Goal: Obtain resource: Obtain resource

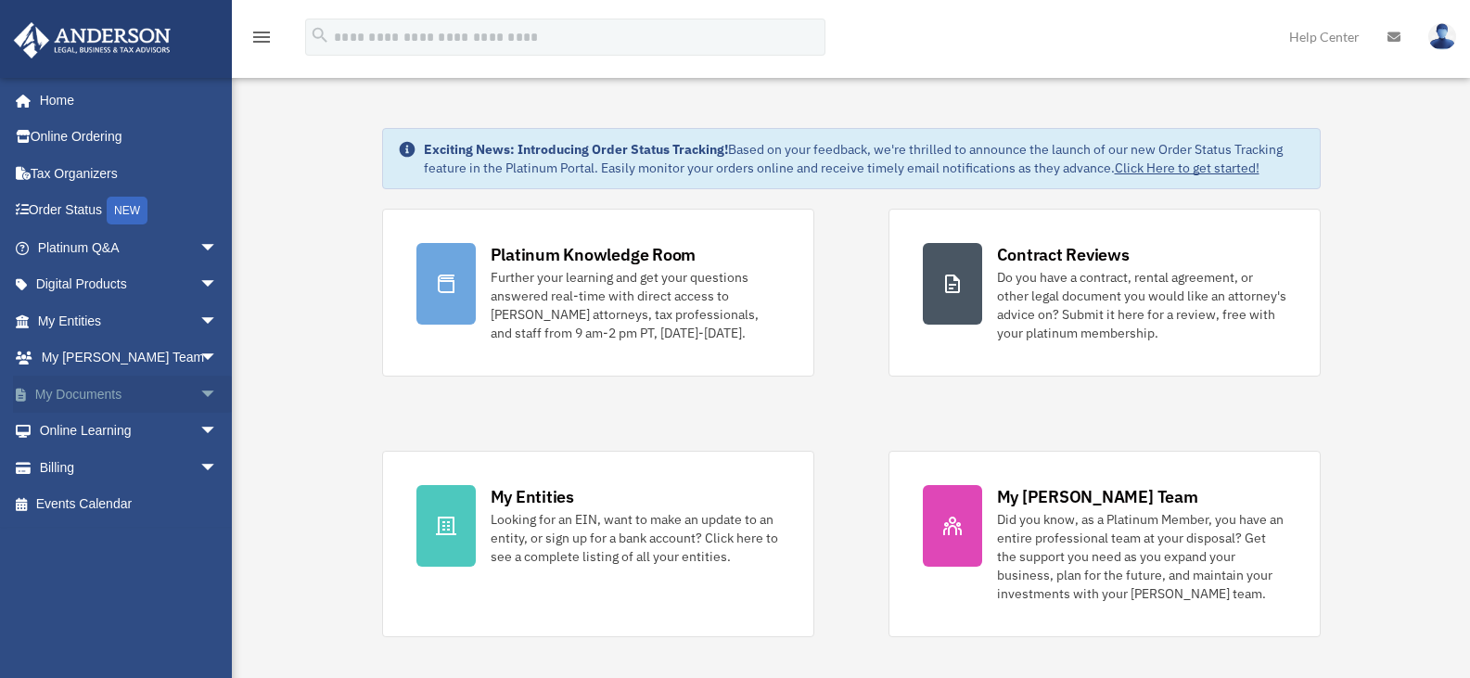
click at [199, 393] on span "arrow_drop_down" at bounding box center [217, 395] width 37 height 38
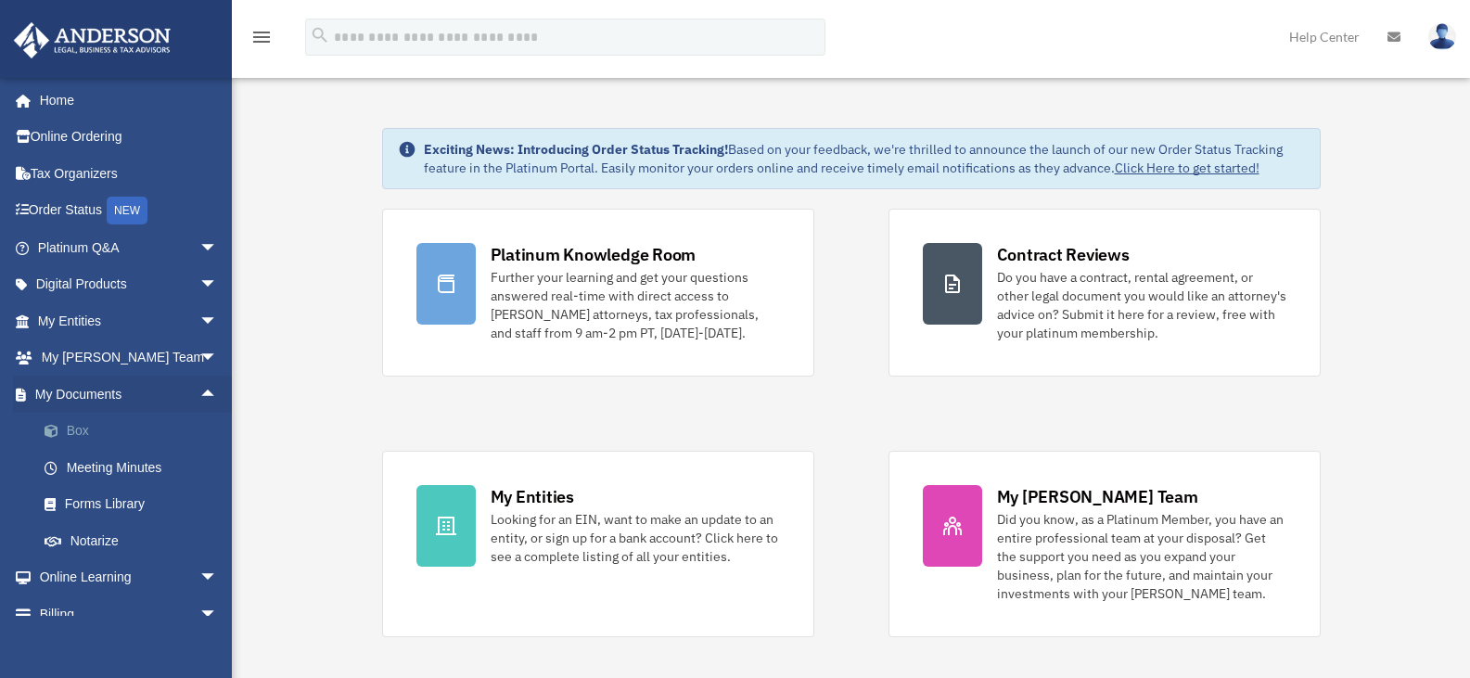
click at [91, 426] on link "Box" at bounding box center [136, 431] width 220 height 37
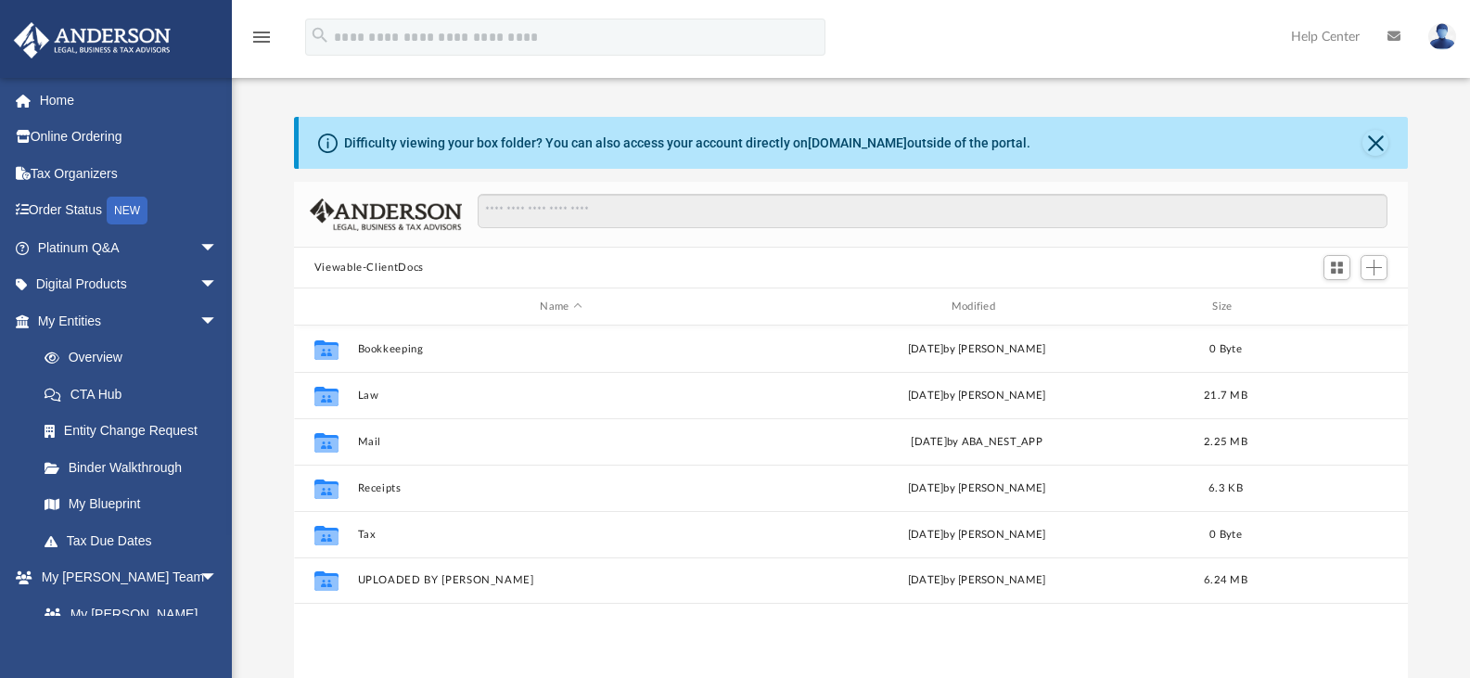
scroll to position [408, 1100]
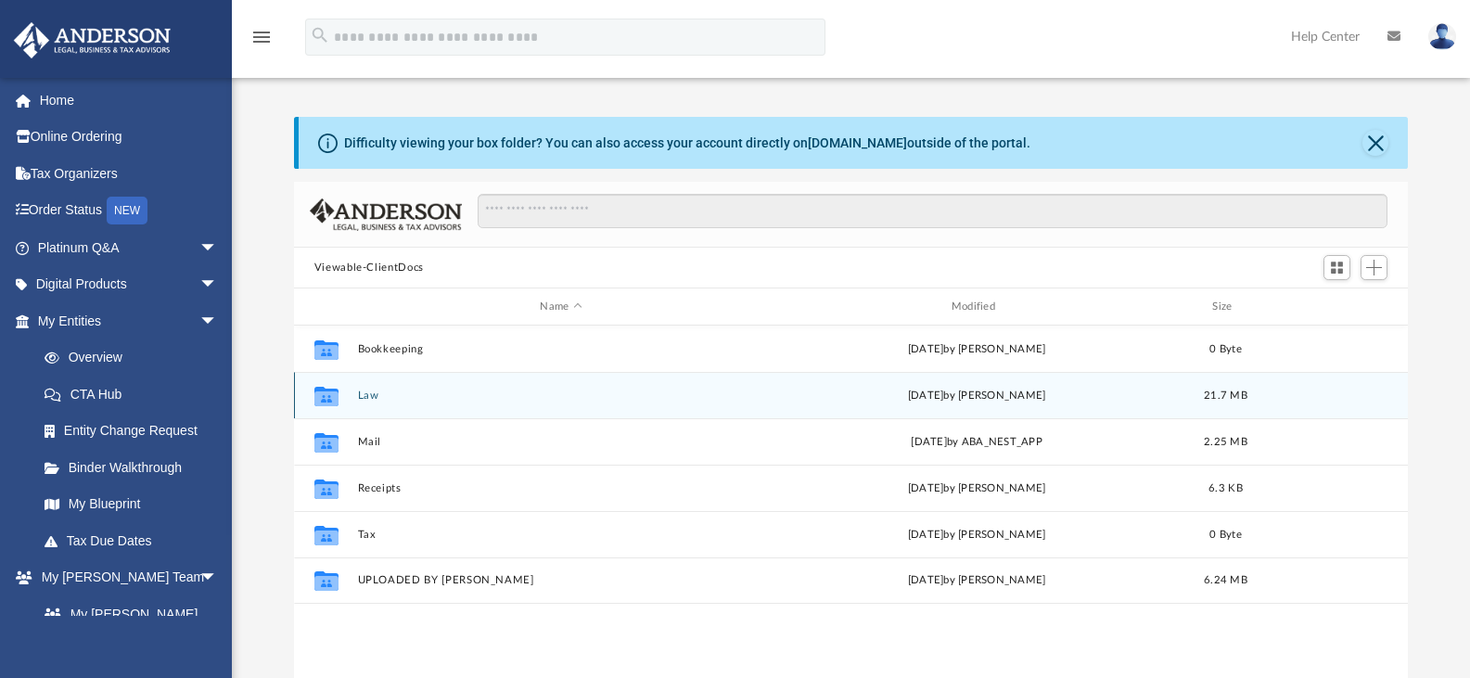
click at [366, 397] on button "Law" at bounding box center [560, 396] width 407 height 12
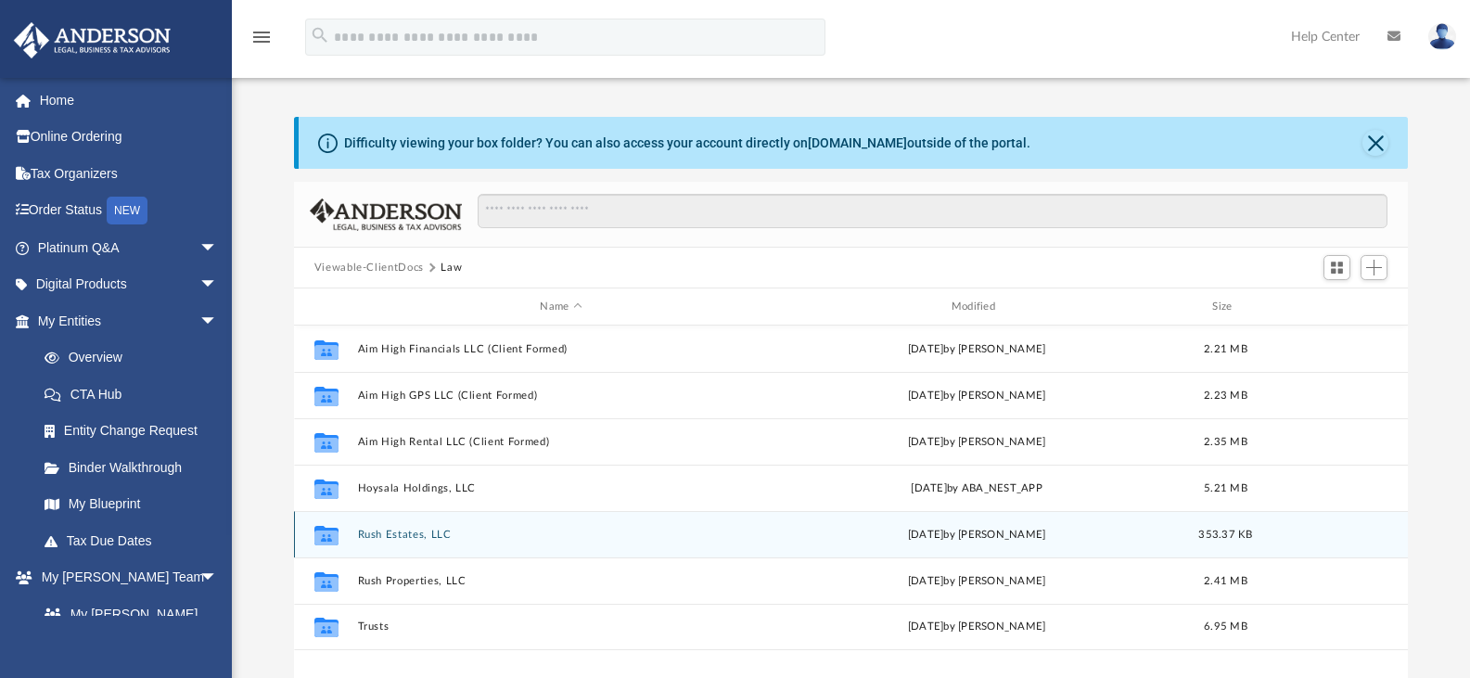
click at [403, 533] on button "Rush Estates, LLC" at bounding box center [560, 535] width 407 height 12
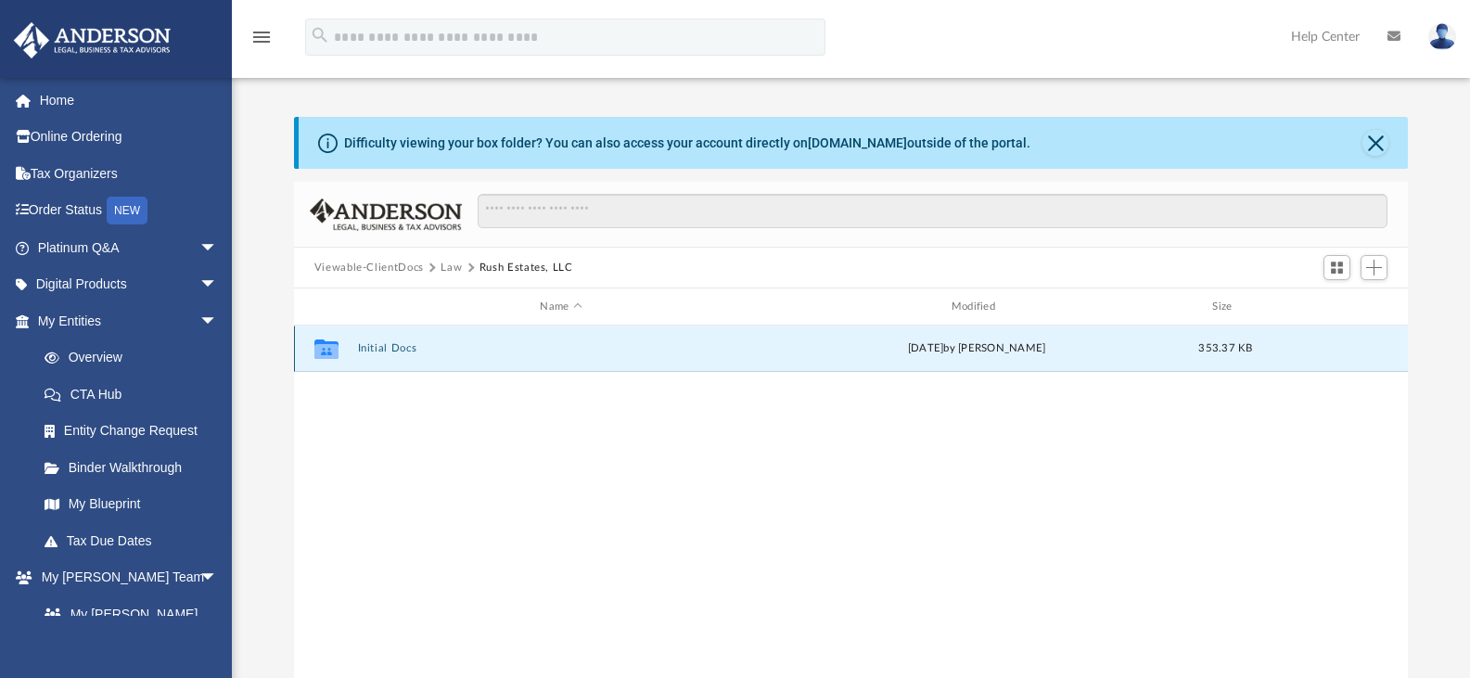
click at [374, 352] on button "Initial Docs" at bounding box center [560, 348] width 407 height 12
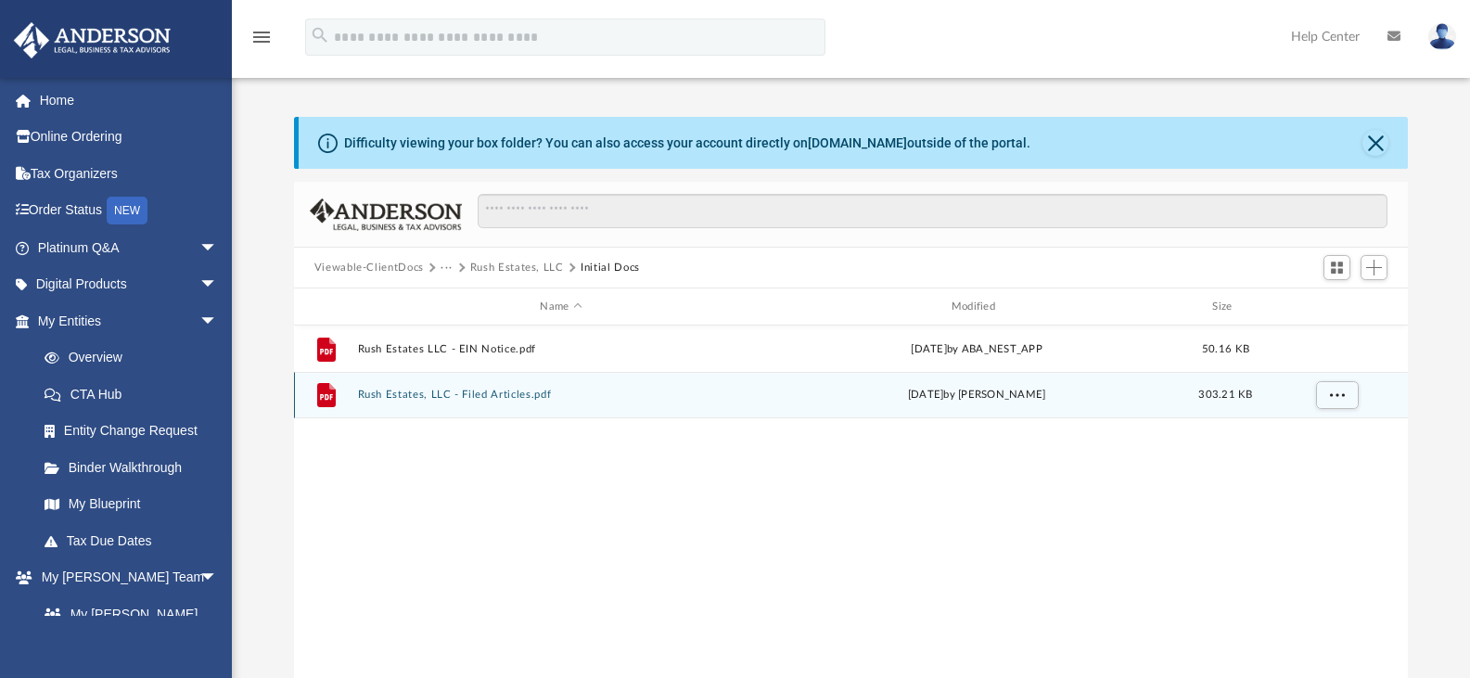
click at [401, 398] on button "Rush Estates, LLC - Filed Articles.pdf" at bounding box center [560, 395] width 407 height 12
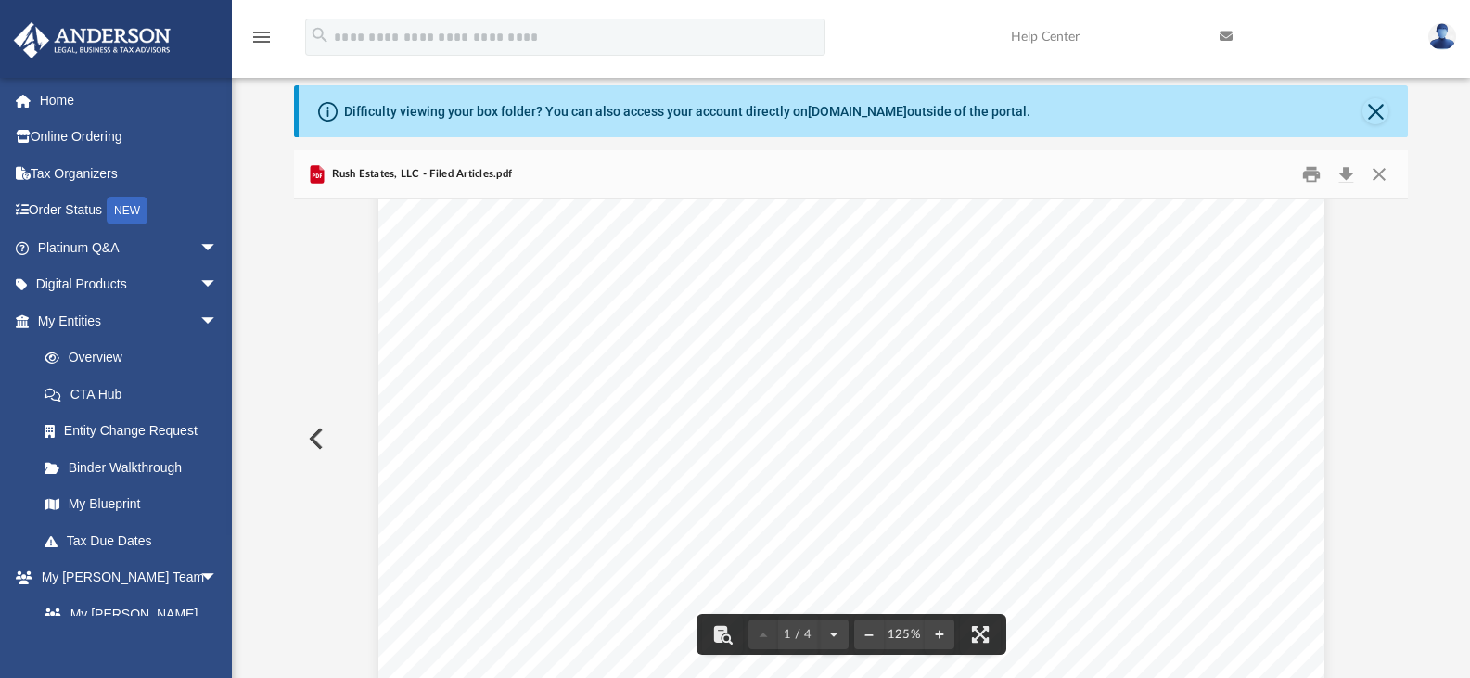
scroll to position [574, 0]
click at [1378, 101] on button "Close" at bounding box center [1376, 111] width 26 height 26
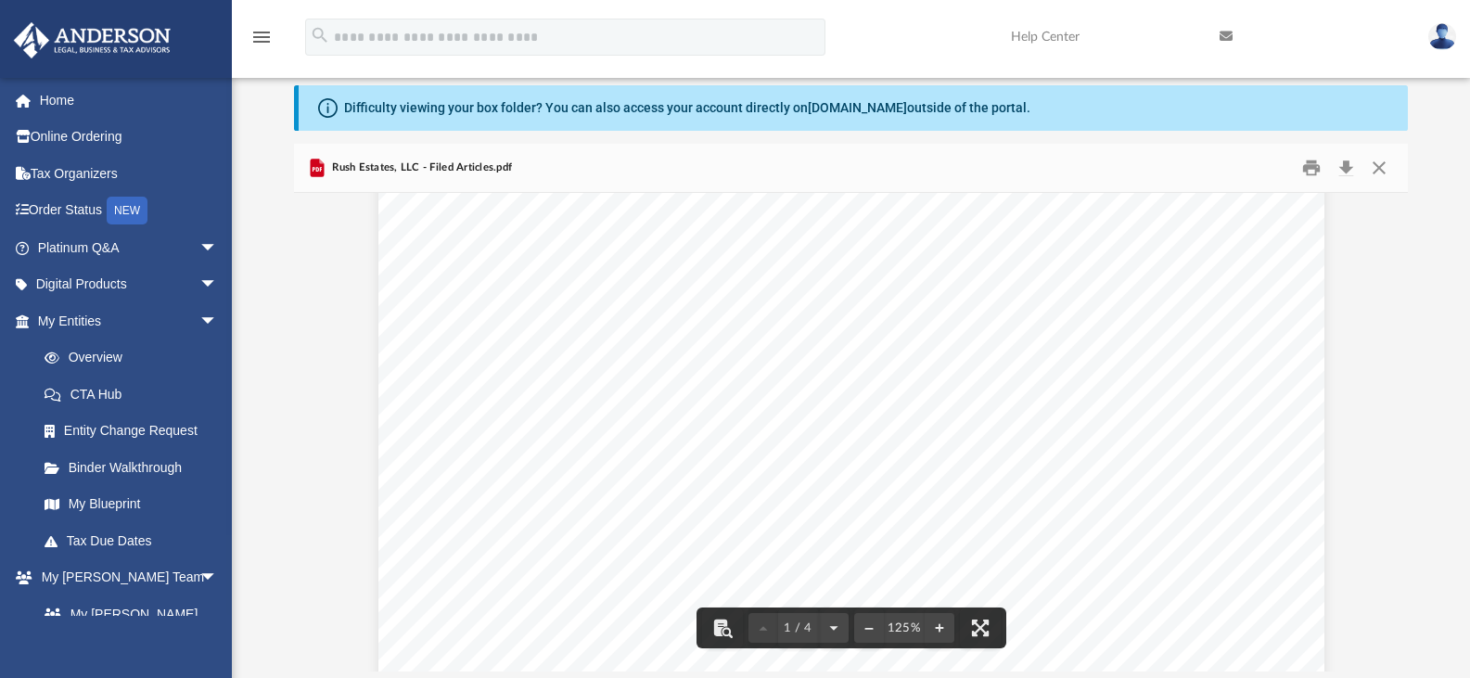
click at [1374, 113] on div "Difficulty viewing your box folder? You can also access your account directly o…" at bounding box center [854, 107] width 1110 height 45
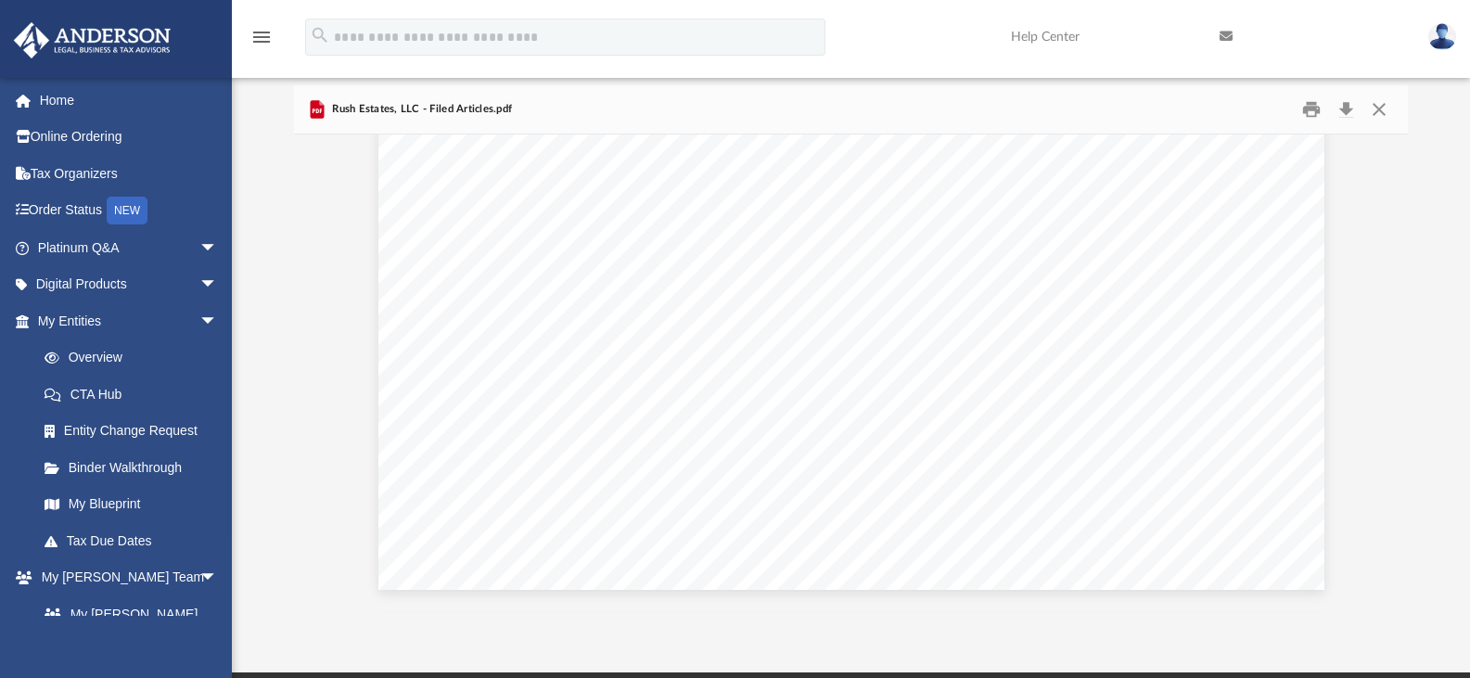
scroll to position [0, 0]
click at [1346, 106] on button "Download" at bounding box center [1345, 110] width 33 height 29
click at [1374, 115] on button "Close" at bounding box center [1379, 110] width 33 height 29
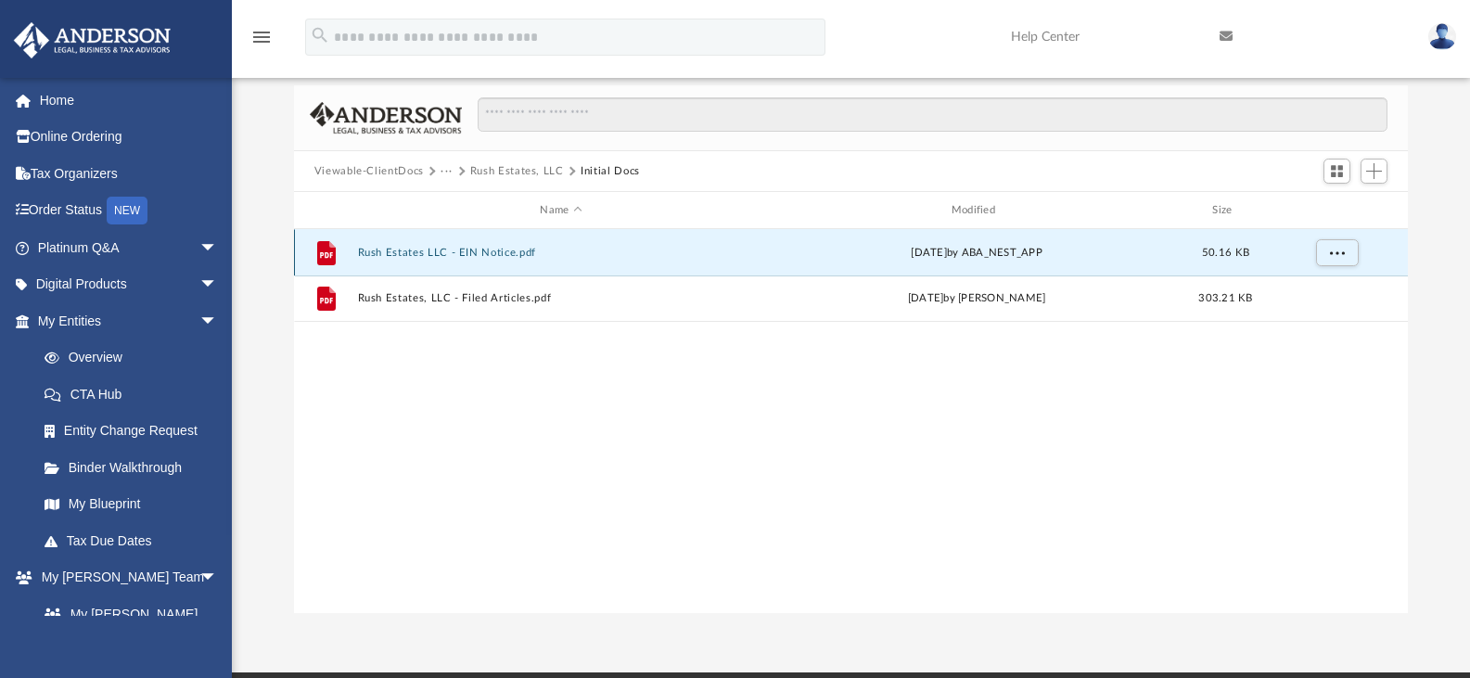
click at [496, 251] on button "Rush Estates LLC - EIN Notice.pdf" at bounding box center [560, 253] width 407 height 12
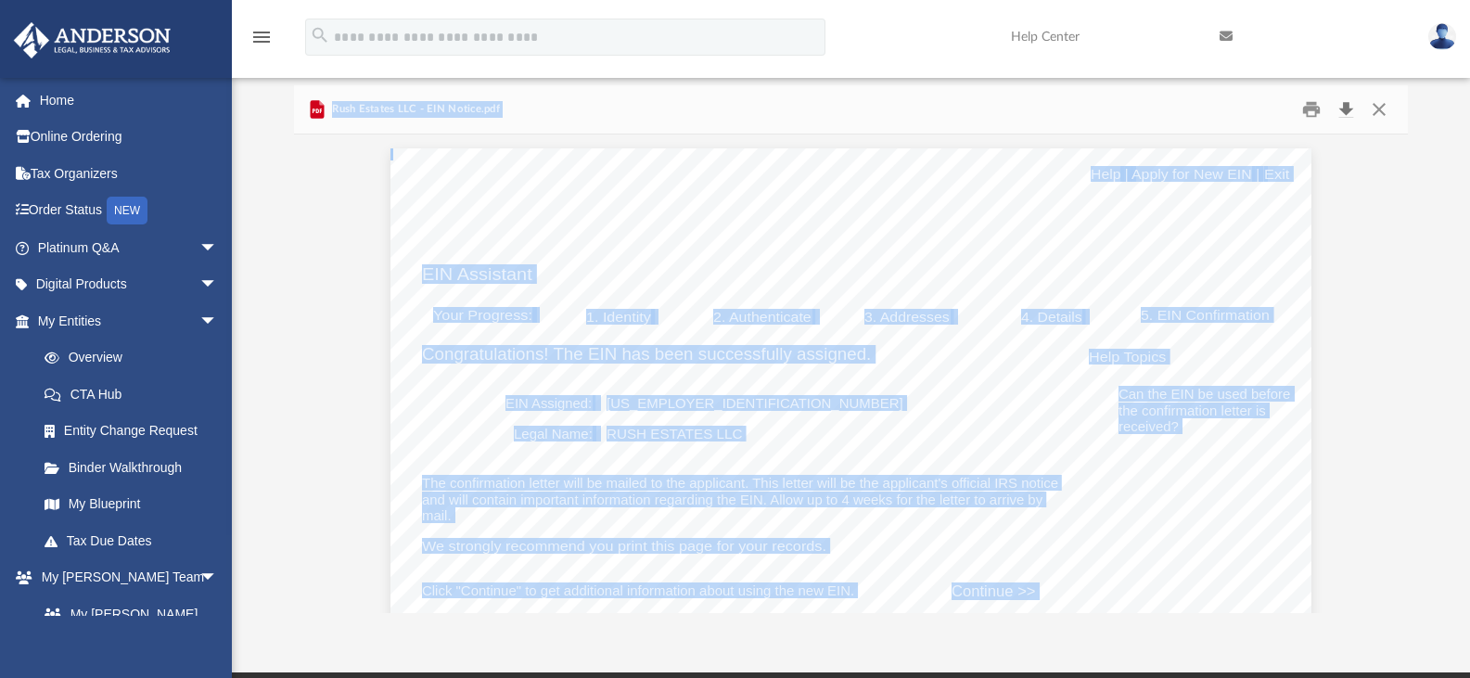
click at [1346, 112] on button "Download" at bounding box center [1345, 110] width 33 height 29
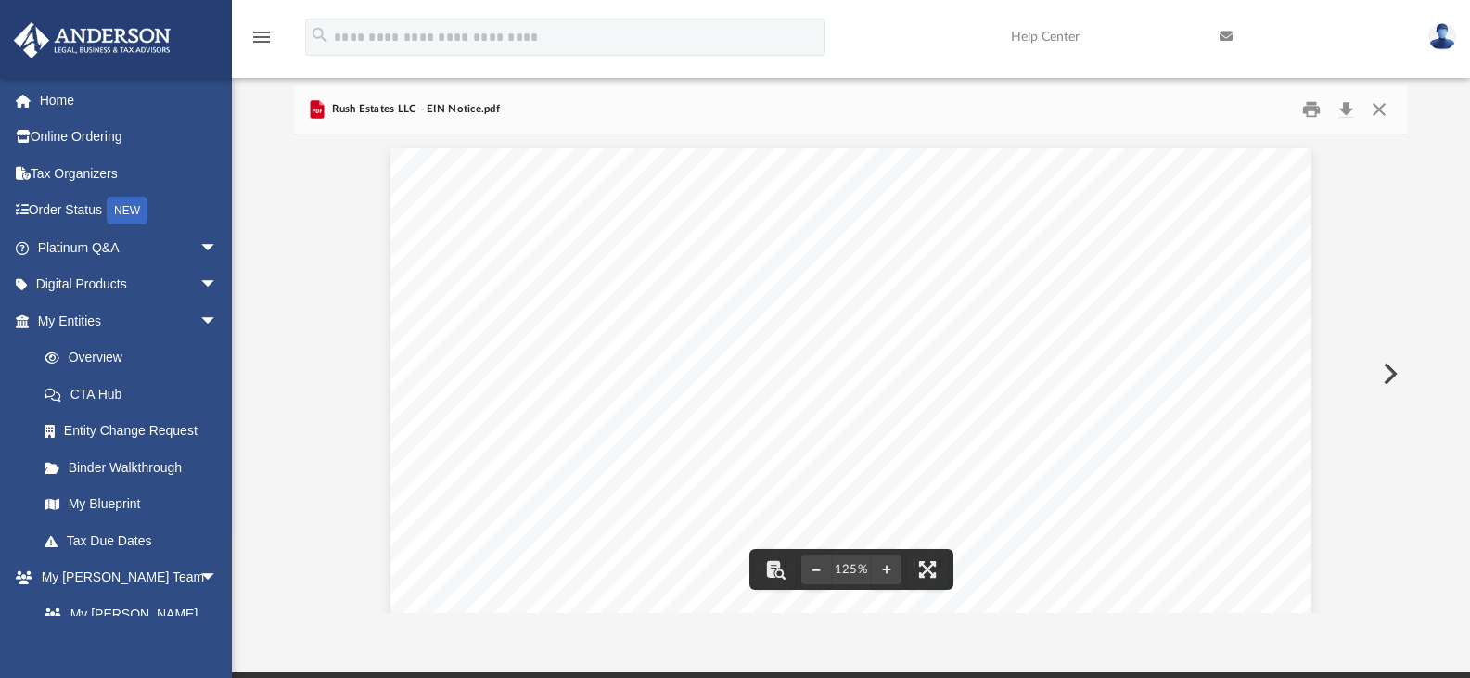
click at [995, 590] on span "Continue >>" at bounding box center [994, 592] width 84 height 16
click at [930, 567] on button "File preview" at bounding box center [927, 569] width 41 height 41
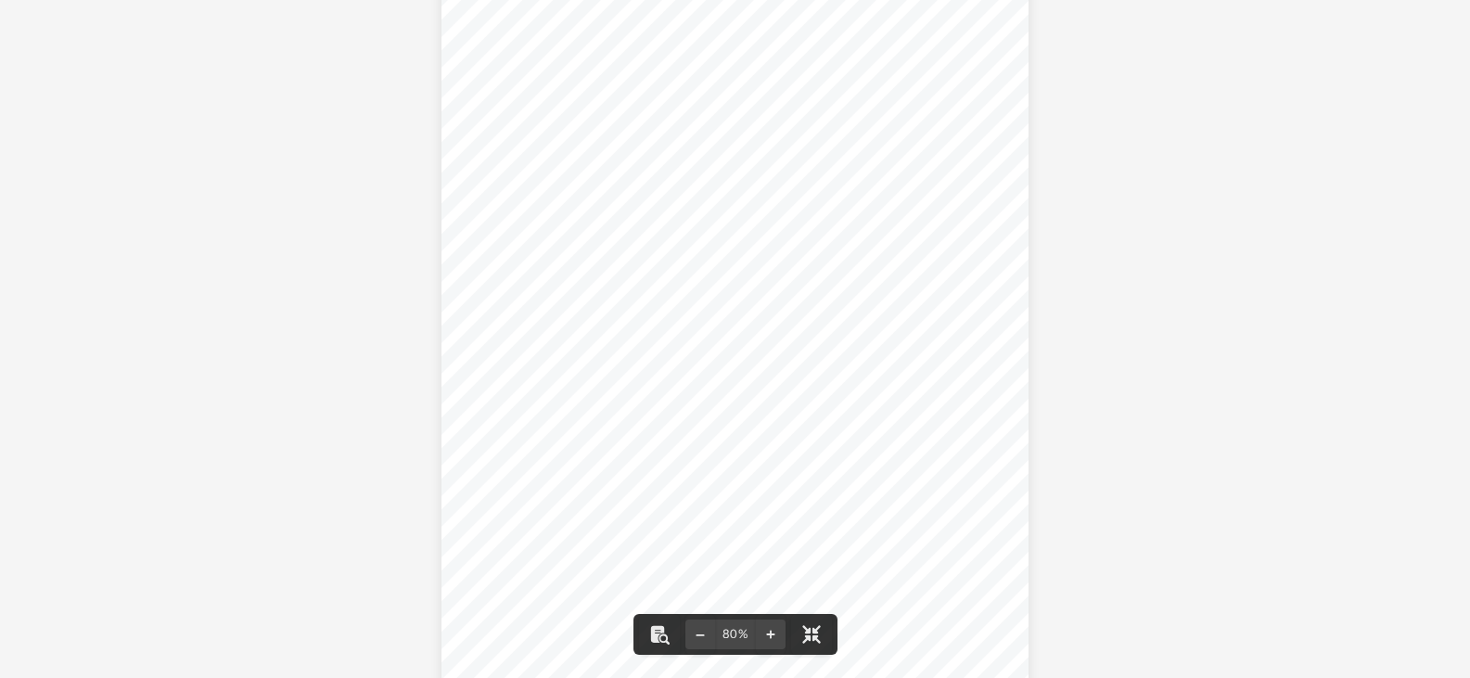
click at [956, 619] on div "Your Progress: 1. Identity 2. Authenticate 3. Addresses 4. Details 5. EIN Confi…" at bounding box center [735, 343] width 587 height 830
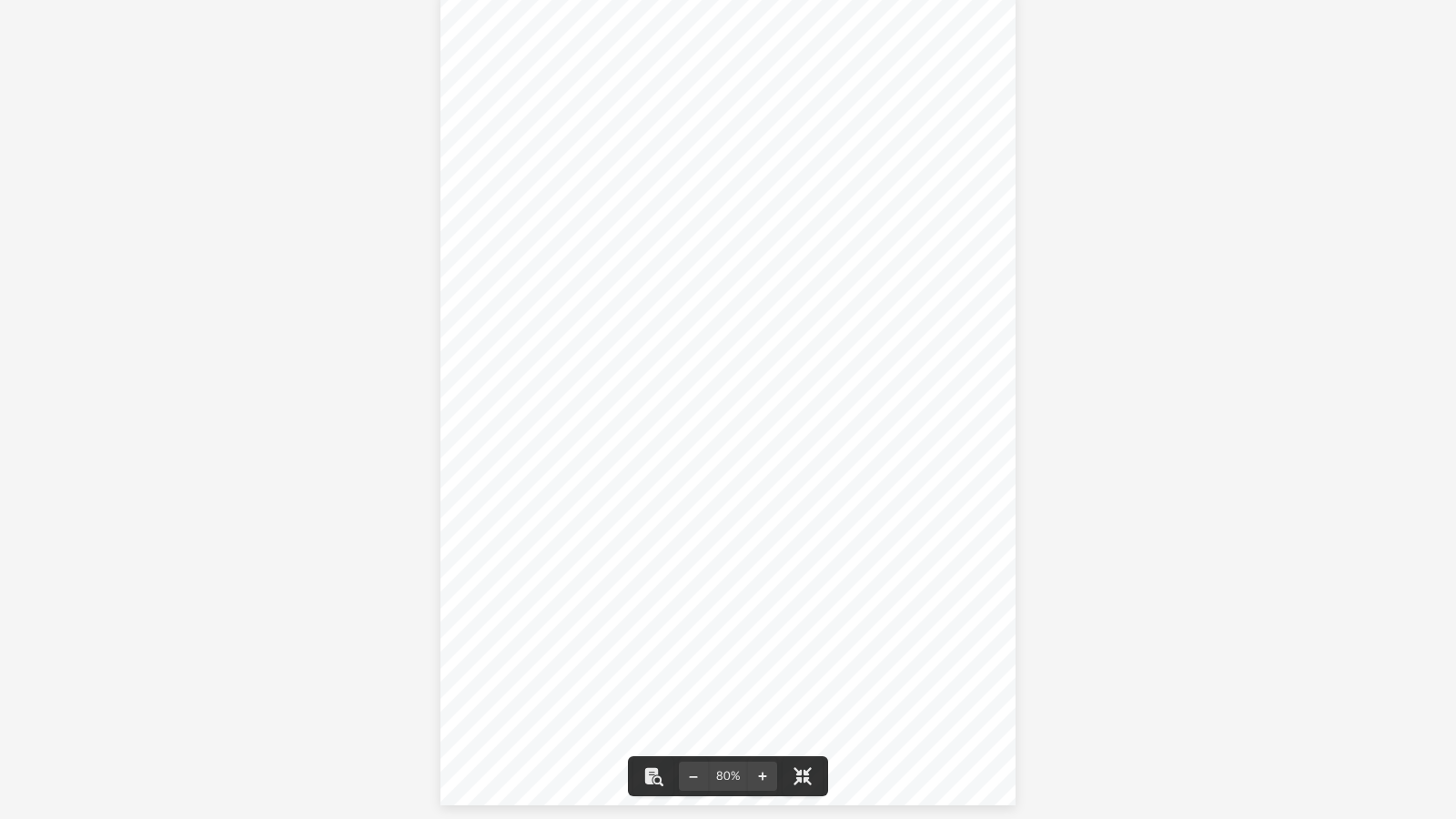
scroll to position [0, 0]
click at [1340, 66] on div "Your Progress: 1. Identity 2. Authenticate 3. Addresses 4. Details 5. EIN Confi…" at bounding box center [728, 421] width 1456 height 842
click at [799, 664] on button "File preview" at bounding box center [803, 776] width 40 height 40
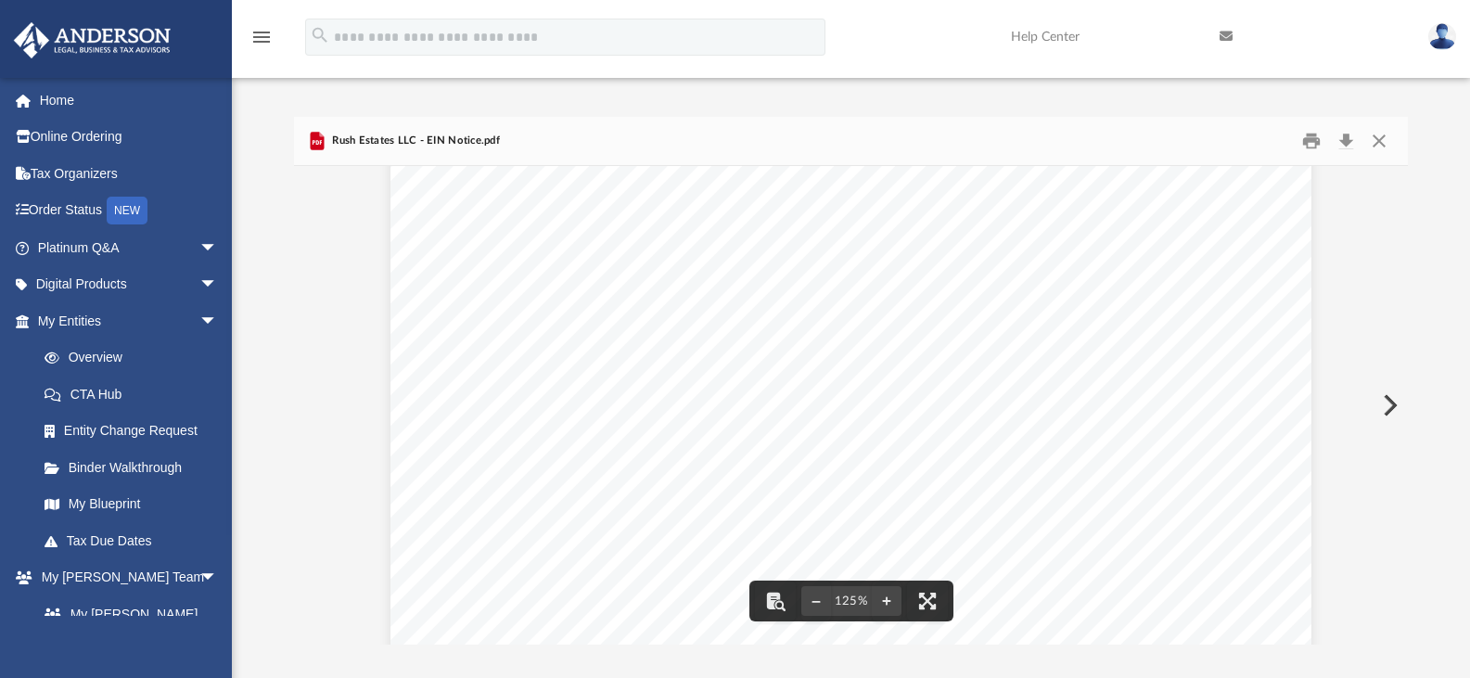
click at [916, 531] on div "Your Progress: 1. Identity 2. Authenticate 3. Addresses 4. Details 5. EIN Confi…" at bounding box center [851, 587] width 921 height 1303
click at [1154, 201] on link "Page 1" at bounding box center [1192, 198] width 147 height 16
click at [1376, 139] on button "Close" at bounding box center [1379, 141] width 33 height 29
